Goal: Find specific page/section

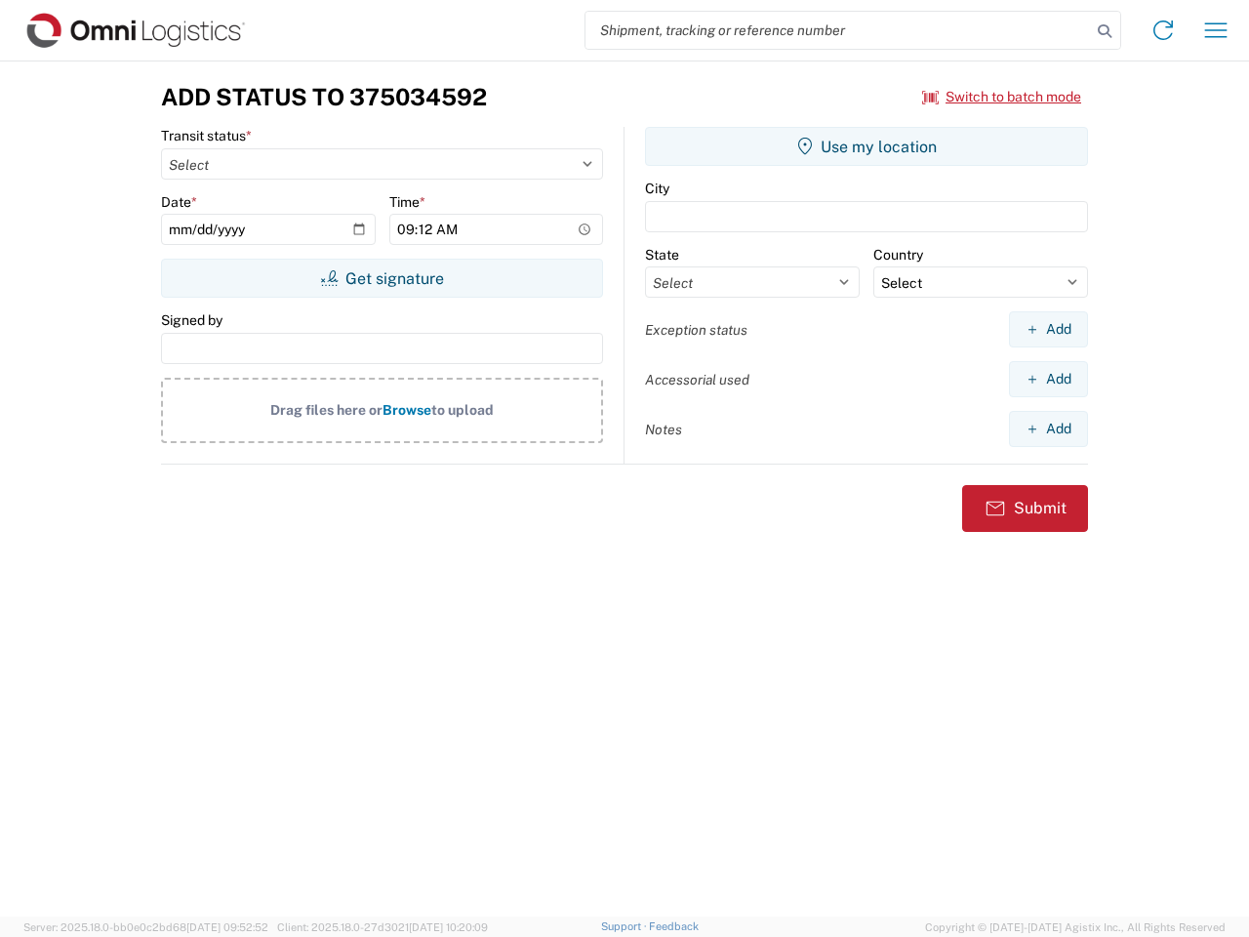
click at [838, 30] on input "search" at bounding box center [837, 30] width 505 height 37
click at [1104, 31] on icon at bounding box center [1104, 31] width 27 height 27
click at [1163, 30] on icon at bounding box center [1162, 30] width 31 height 31
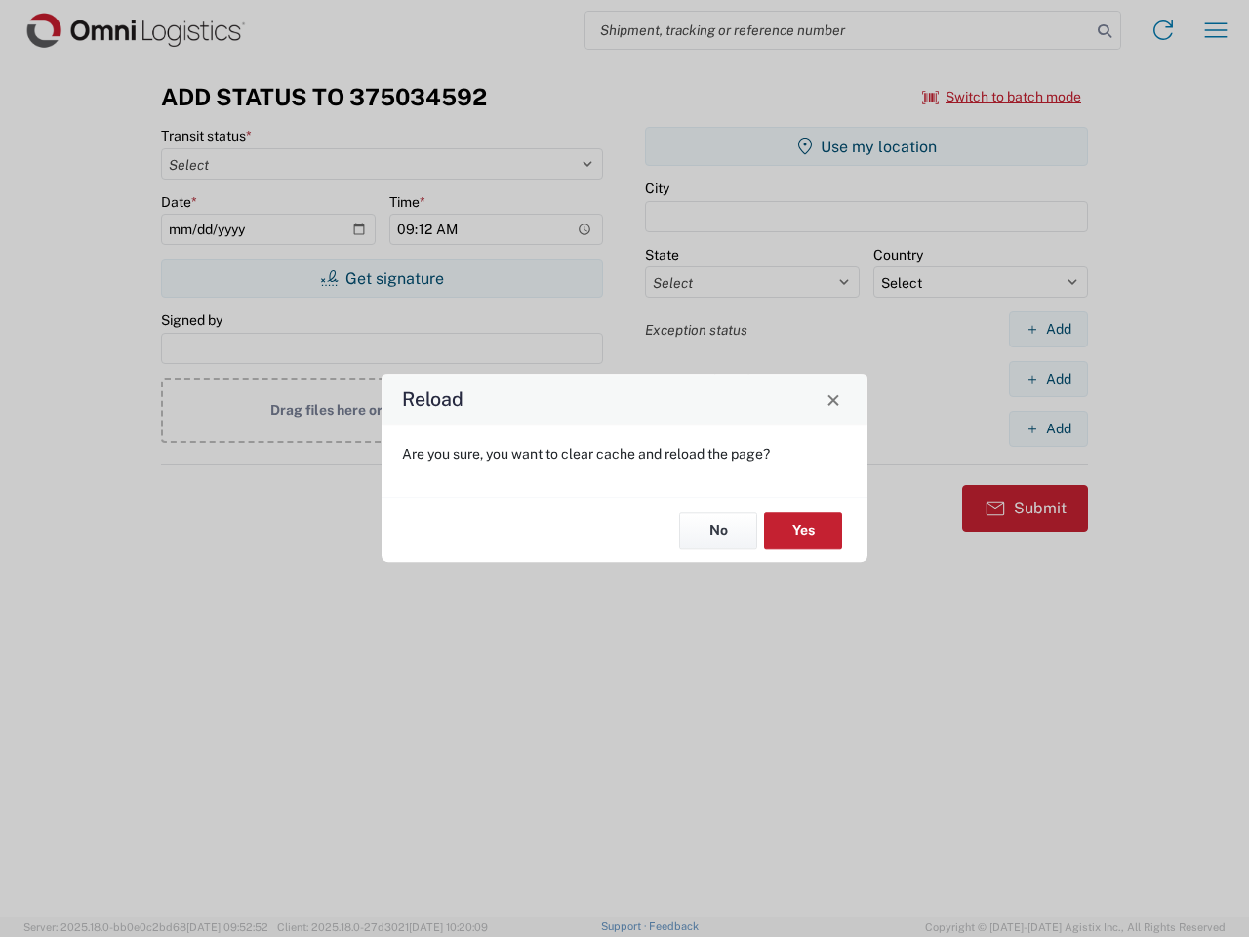
click at [1216, 30] on div "Reload Are you sure, you want to clear cache and reload the page? No Yes" at bounding box center [624, 468] width 1249 height 937
click at [1002, 97] on div "Reload Are you sure, you want to clear cache and reload the page? No Yes" at bounding box center [624, 468] width 1249 height 937
click at [381, 278] on div "Reload Are you sure, you want to clear cache and reload the page? No Yes" at bounding box center [624, 468] width 1249 height 937
click at [866, 146] on div "Reload Are you sure, you want to clear cache and reload the page? No Yes" at bounding box center [624, 468] width 1249 height 937
click at [1048, 329] on div "Reload Are you sure, you want to clear cache and reload the page? No Yes" at bounding box center [624, 468] width 1249 height 937
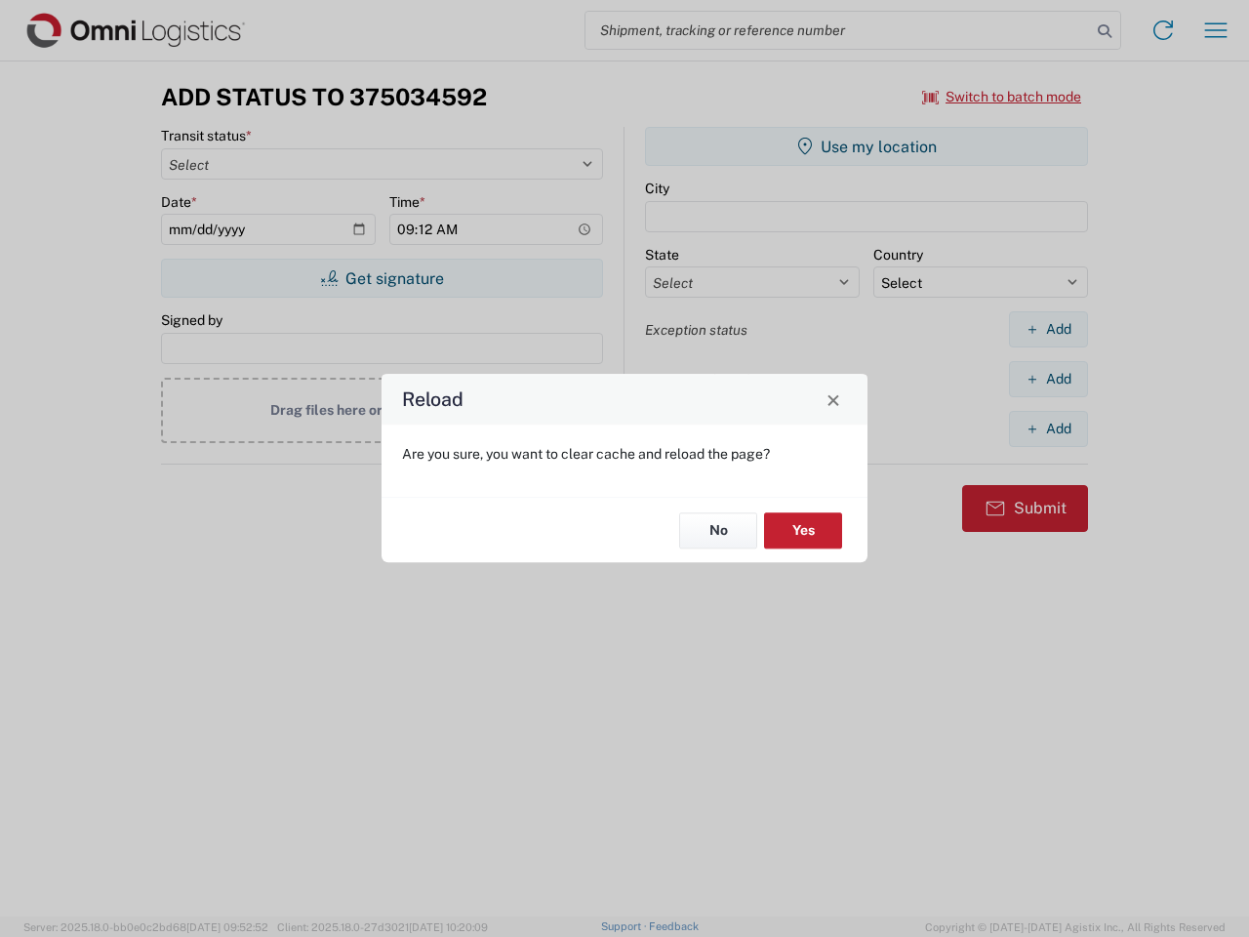
click at [1048, 379] on div "Reload Are you sure, you want to clear cache and reload the page? No Yes" at bounding box center [624, 468] width 1249 height 937
click at [1048, 428] on div "Reload Are you sure, you want to clear cache and reload the page? No Yes" at bounding box center [624, 468] width 1249 height 937
